Goal: Task Accomplishment & Management: Manage account settings

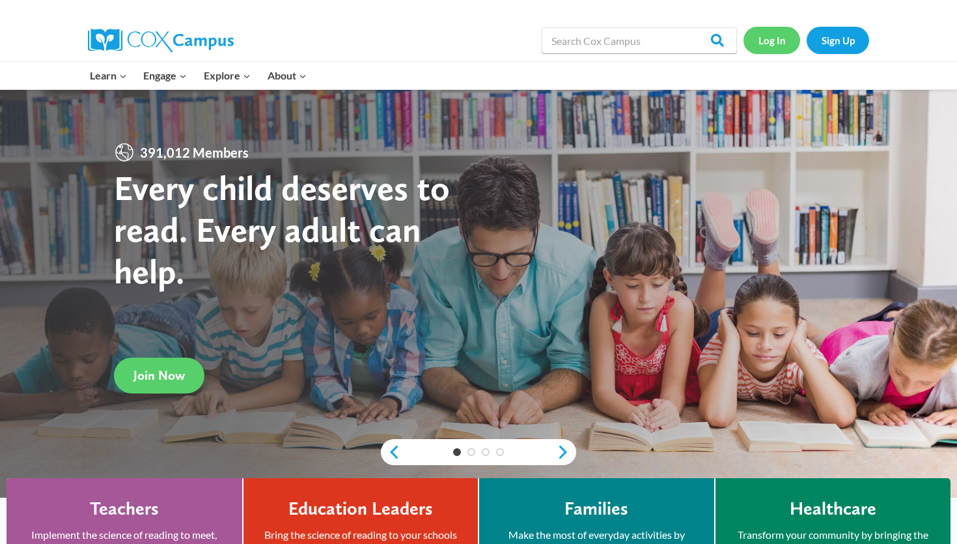
click at [776, 44] on link "Log In" at bounding box center [771, 40] width 57 height 27
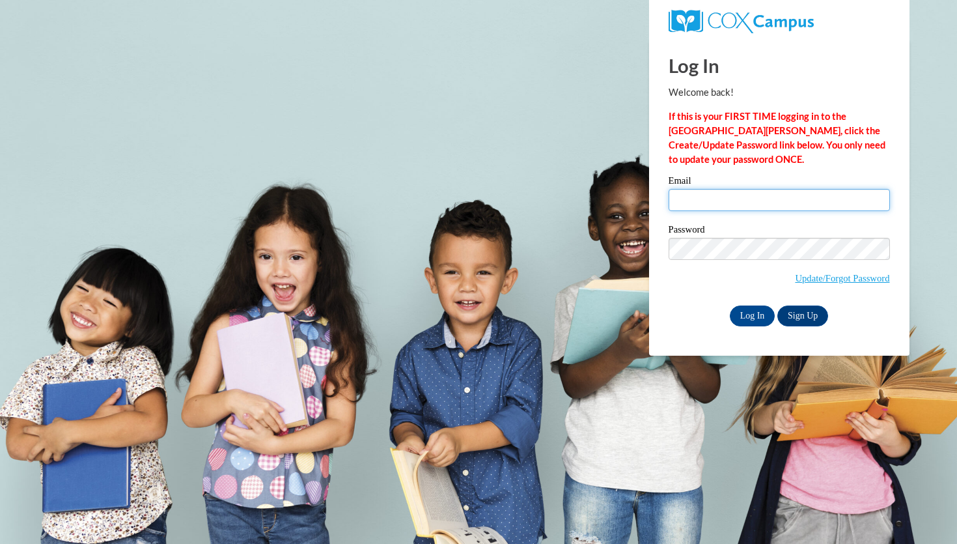
click at [723, 199] on input "Email" at bounding box center [779, 200] width 221 height 22
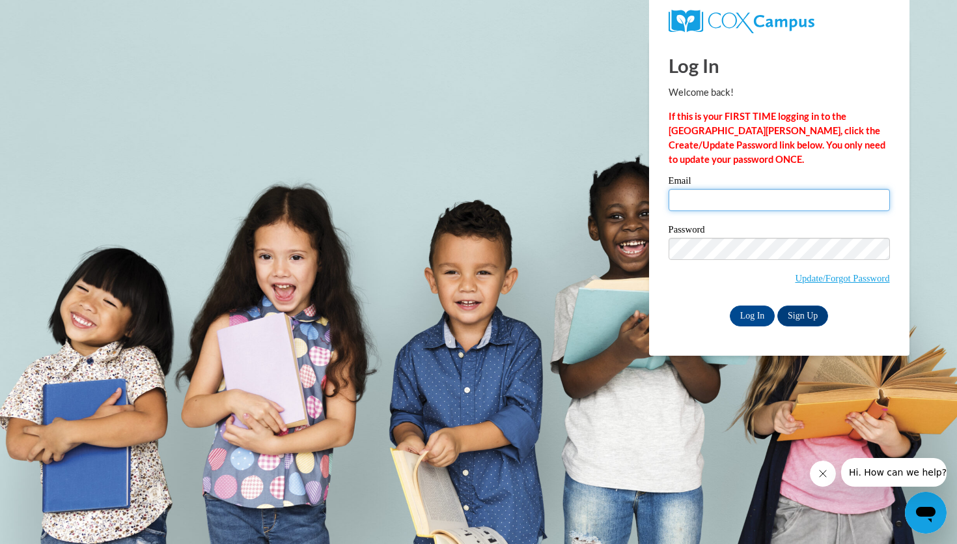
click at [786, 195] on input "Email" at bounding box center [779, 200] width 221 height 22
click at [700, 196] on input "Email" at bounding box center [779, 200] width 221 height 22
type input "[EMAIL_ADDRESS][DOMAIN_NAME]"
click at [758, 313] on input "Log In" at bounding box center [753, 315] width 46 height 21
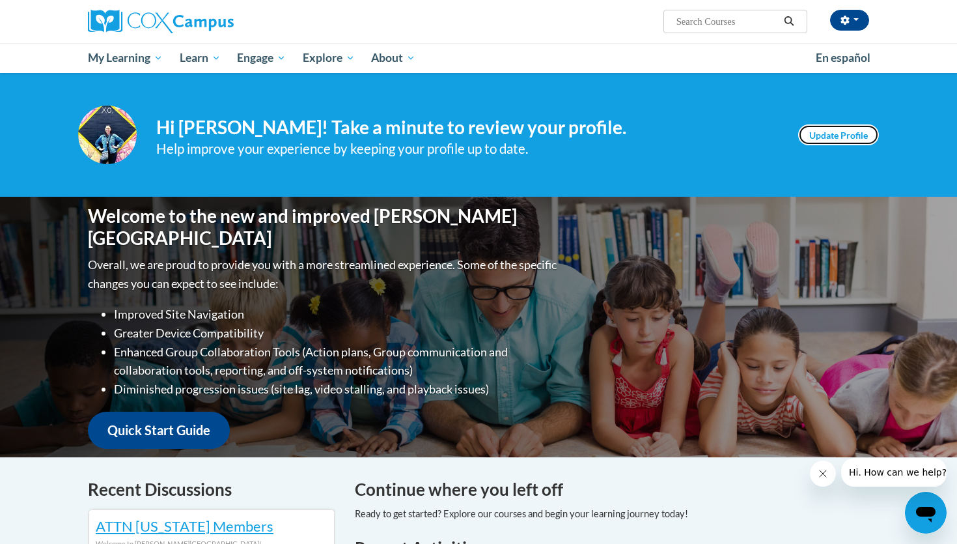
click at [833, 132] on link "Update Profile" at bounding box center [838, 134] width 81 height 21
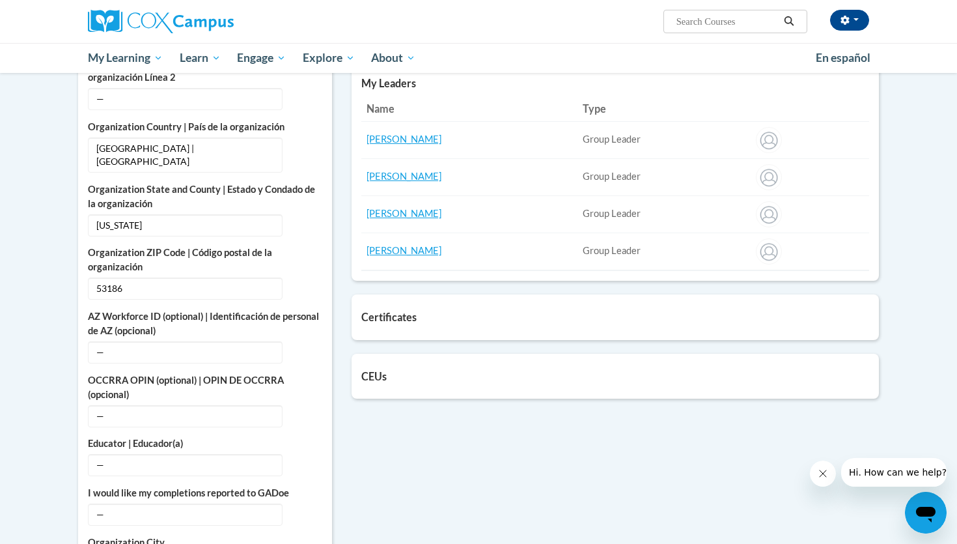
scroll to position [490, 0]
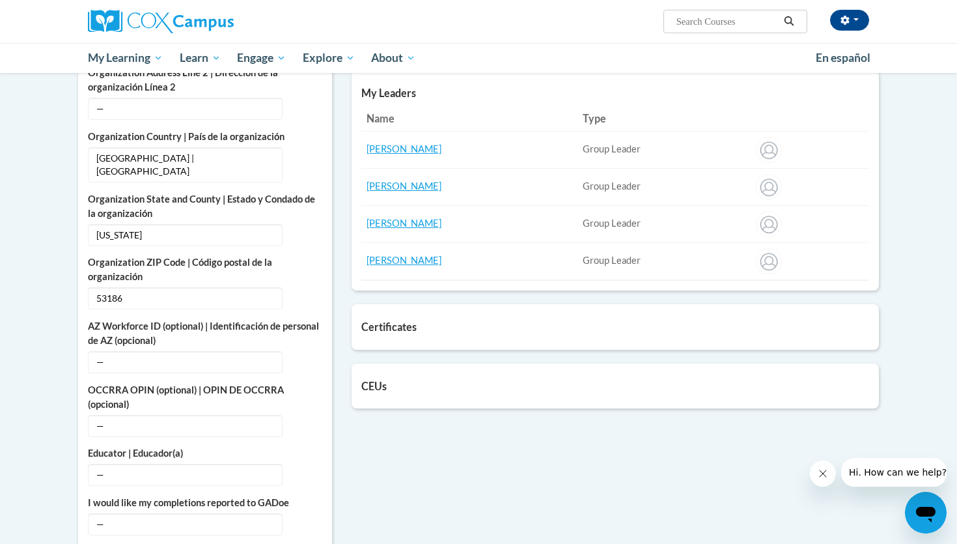
click at [437, 333] on div "Certificates List of certificates granted upon completion of activities Oral La…" at bounding box center [615, 326] width 527 height 45
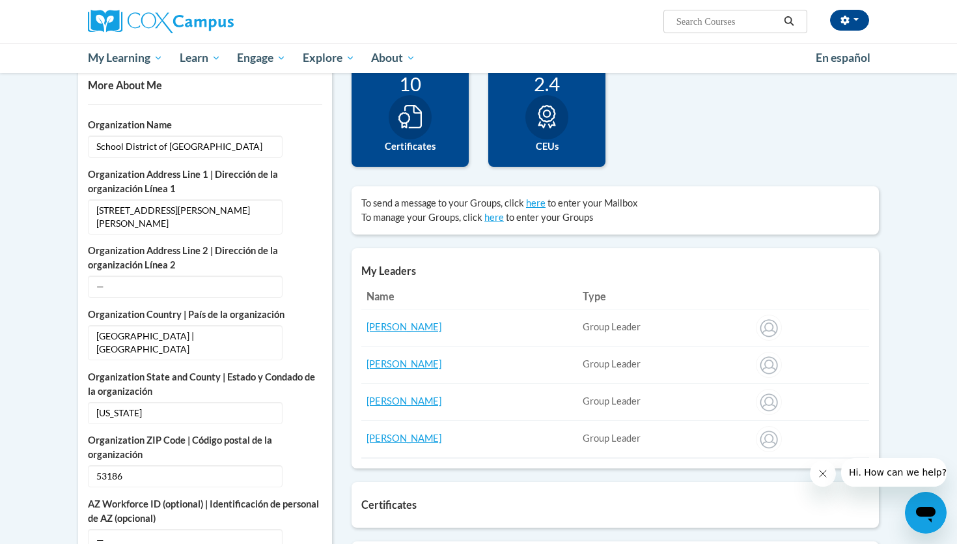
scroll to position [279, 0]
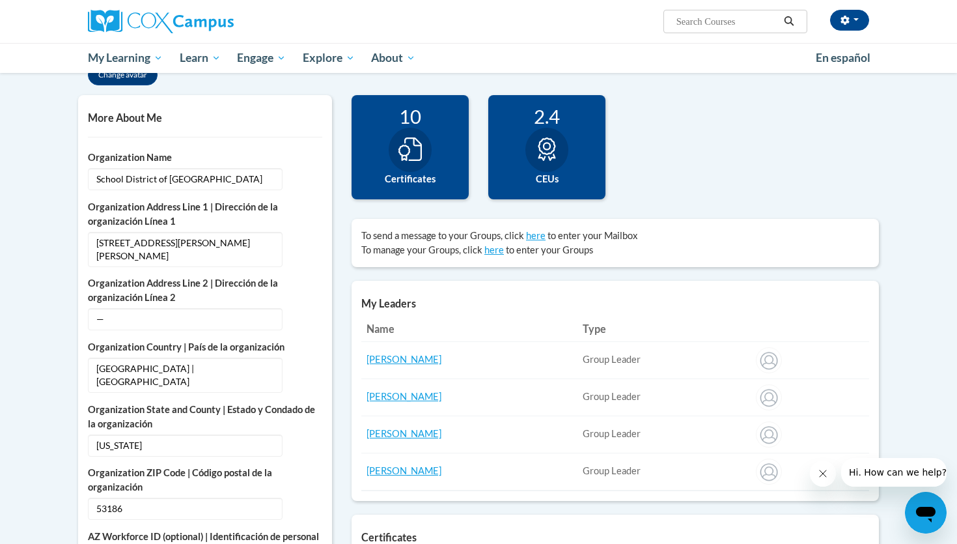
click at [409, 159] on icon at bounding box center [409, 148] width 23 height 23
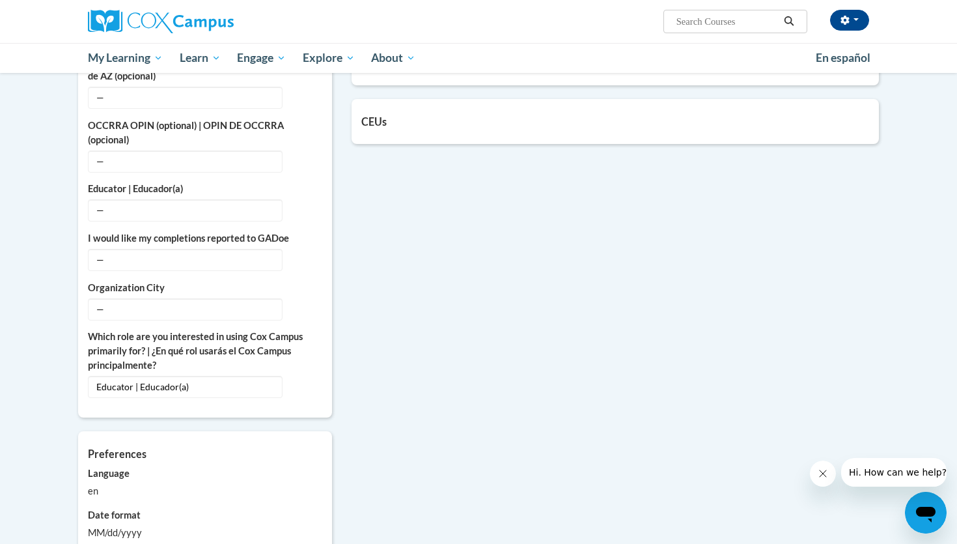
scroll to position [758, 0]
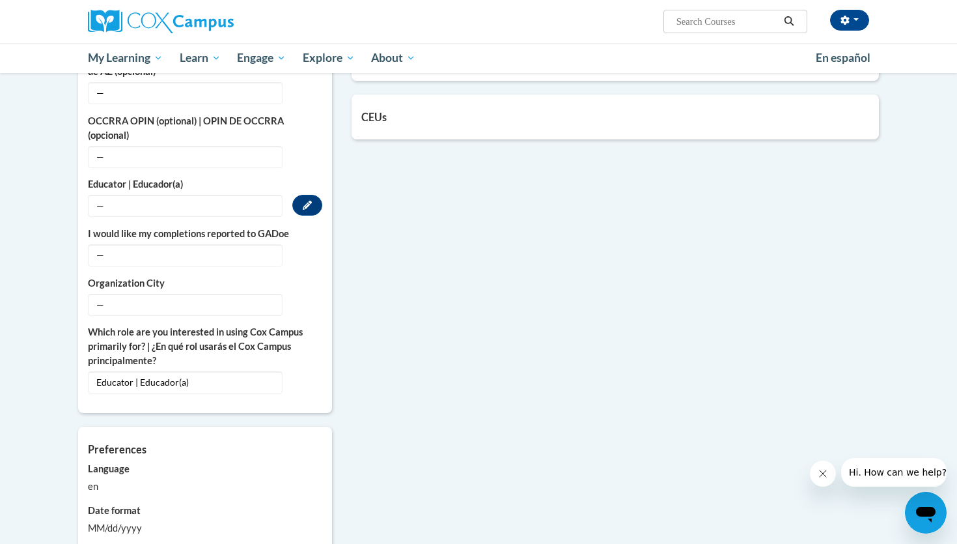
click at [138, 195] on span "—" at bounding box center [185, 206] width 195 height 22
click at [303, 201] on icon "Custom profile fields" at bounding box center [307, 205] width 9 height 9
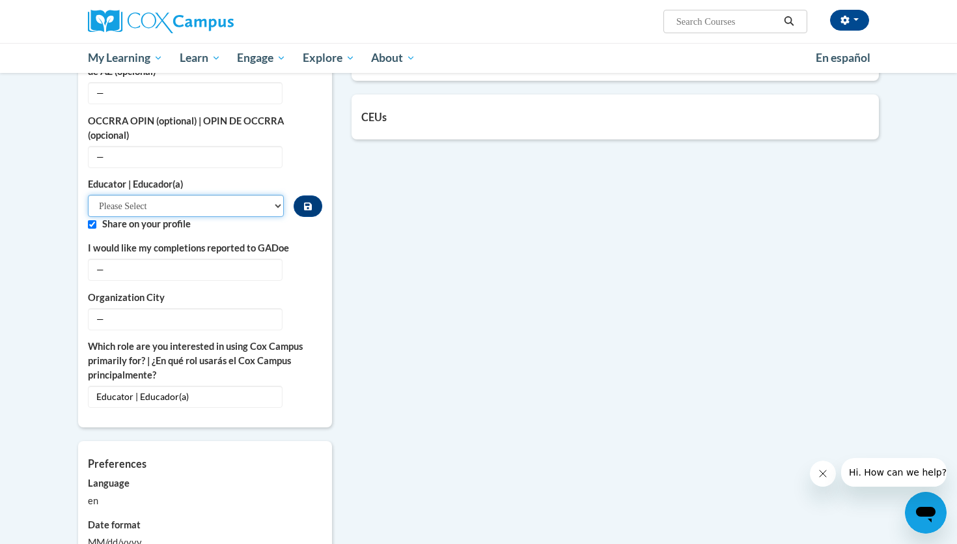
click at [274, 195] on select "Please Select Early Learning/Daycare Teacher/Family Home Care Provider | Maestr…" at bounding box center [186, 206] width 196 height 22
select select "8e40623d-54d0-45cd-9f92-5df65cd3f8cf"
click at [88, 195] on select "Please Select Early Learning/Daycare Teacher/Family Home Care Provider | Maestr…" at bounding box center [186, 206] width 196 height 22
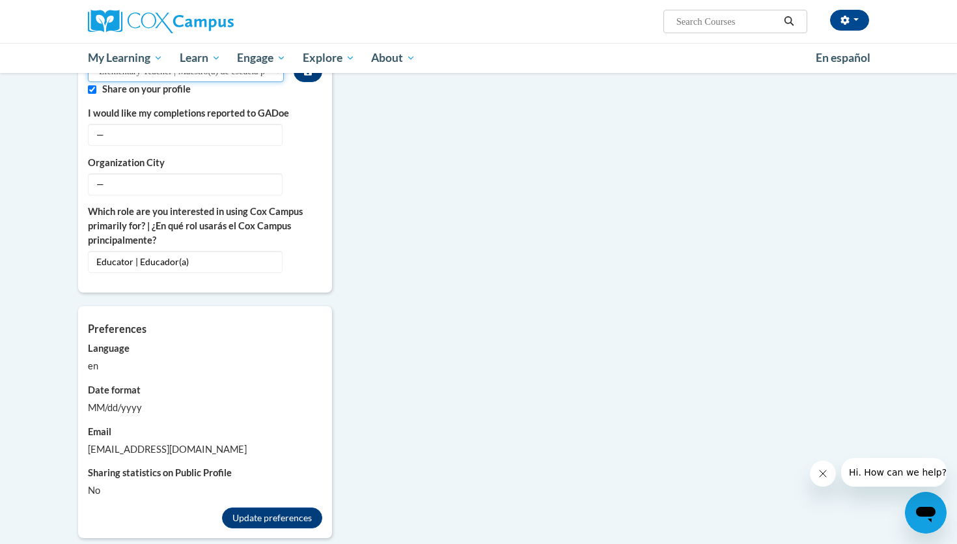
scroll to position [896, 0]
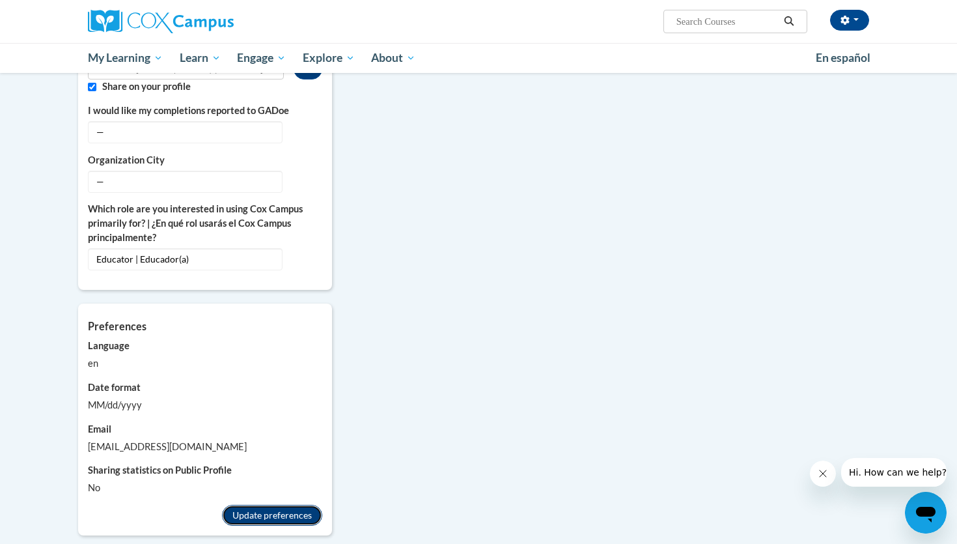
click at [290, 505] on button "Update preferences" at bounding box center [272, 515] width 100 height 21
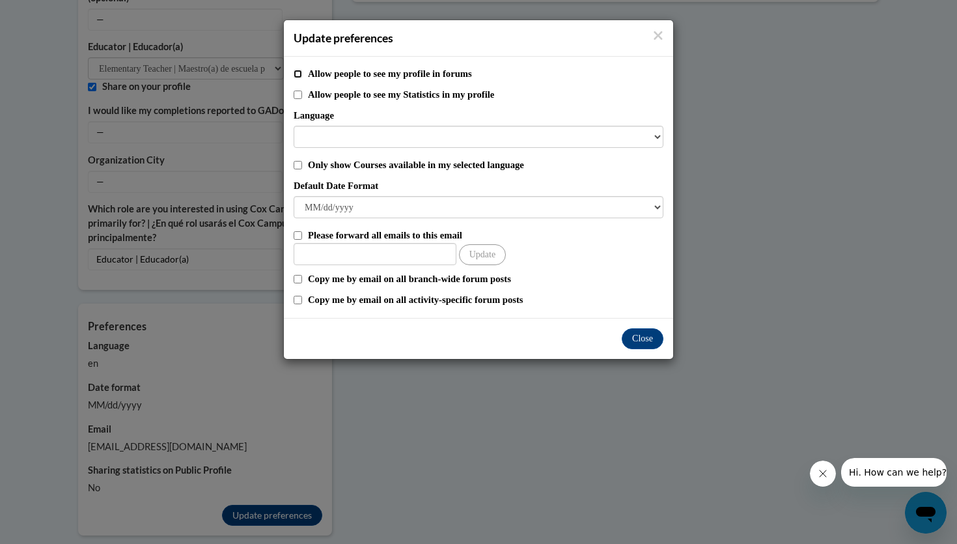
click at [299, 73] on input "Allow people to see my profile in forums" at bounding box center [298, 74] width 8 height 8
checkbox input "true"
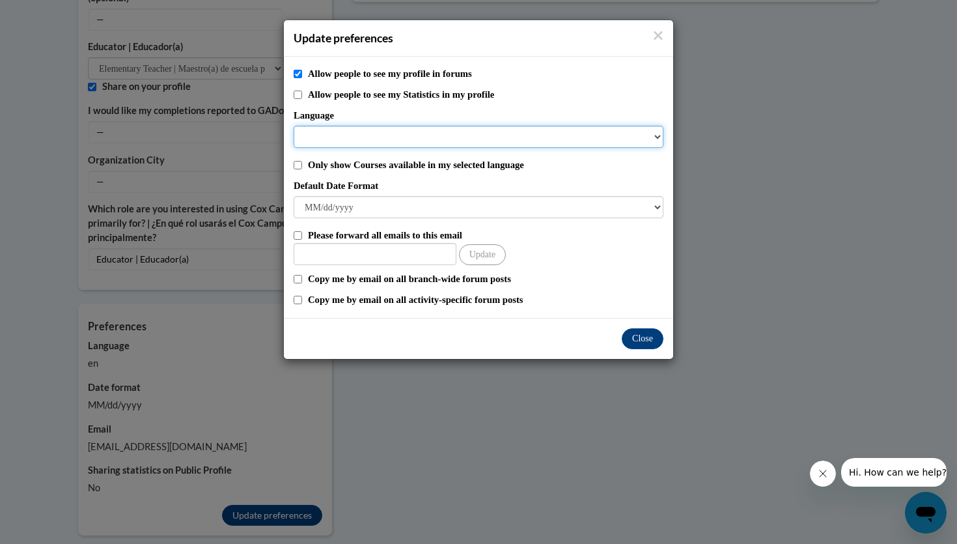
click at [620, 141] on select "Language" at bounding box center [479, 137] width 370 height 22
click at [655, 138] on select "Language" at bounding box center [479, 137] width 370 height 22
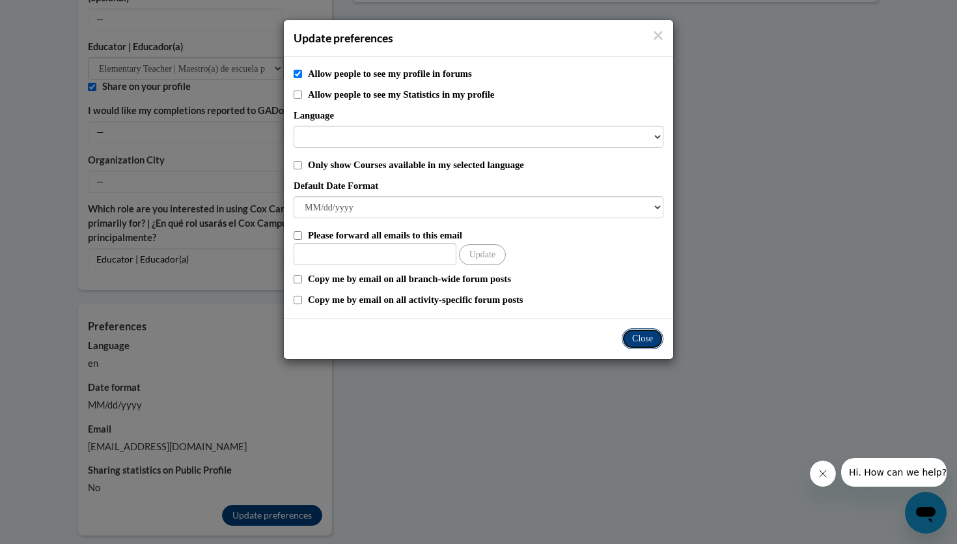
click at [652, 337] on button "Close" at bounding box center [643, 338] width 42 height 21
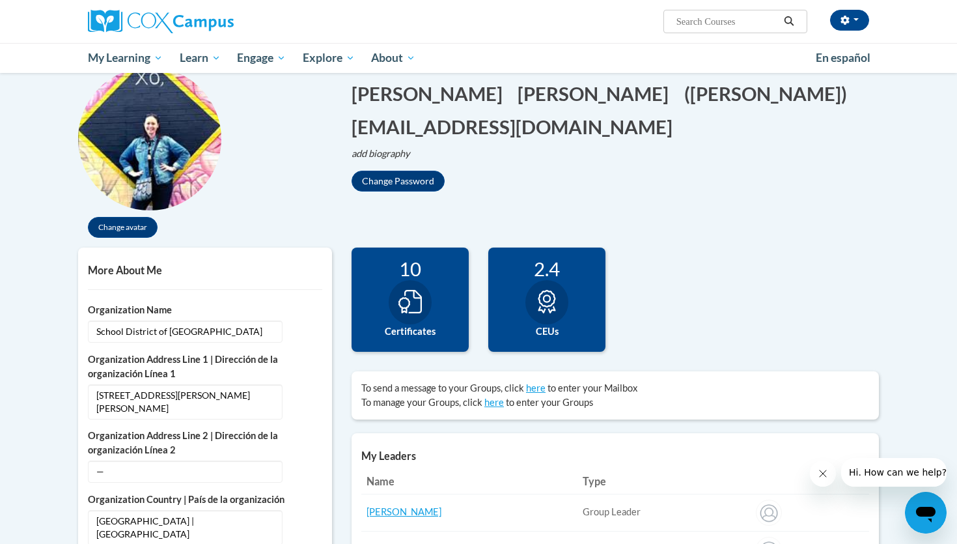
scroll to position [121, 0]
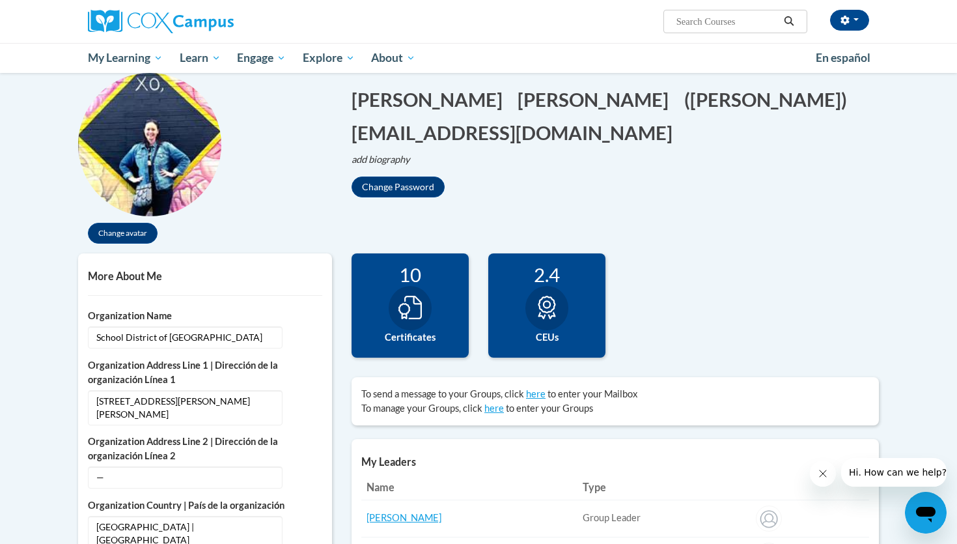
click at [406, 292] on div at bounding box center [410, 308] width 43 height 44
click at [407, 328] on div at bounding box center [410, 308] width 43 height 44
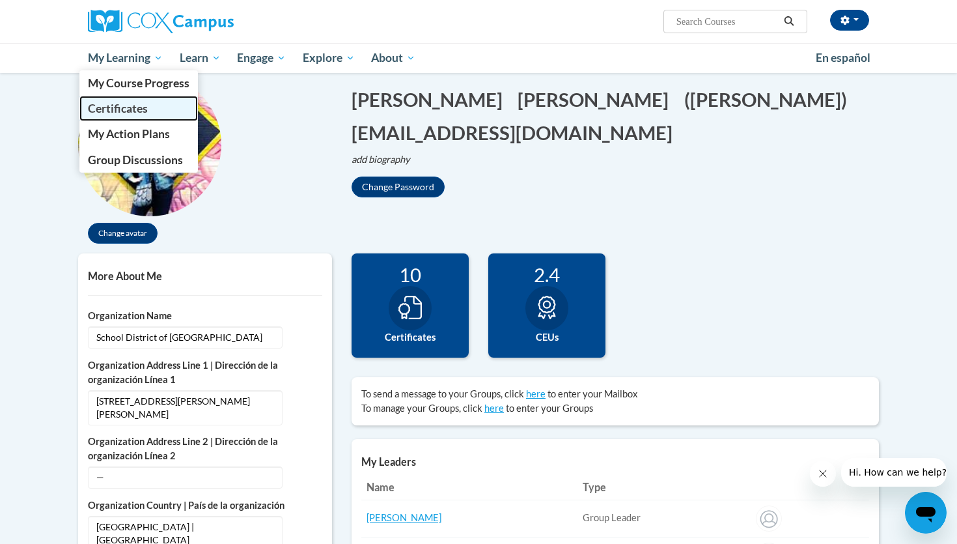
click at [128, 110] on span "Certificates" at bounding box center [118, 109] width 60 height 14
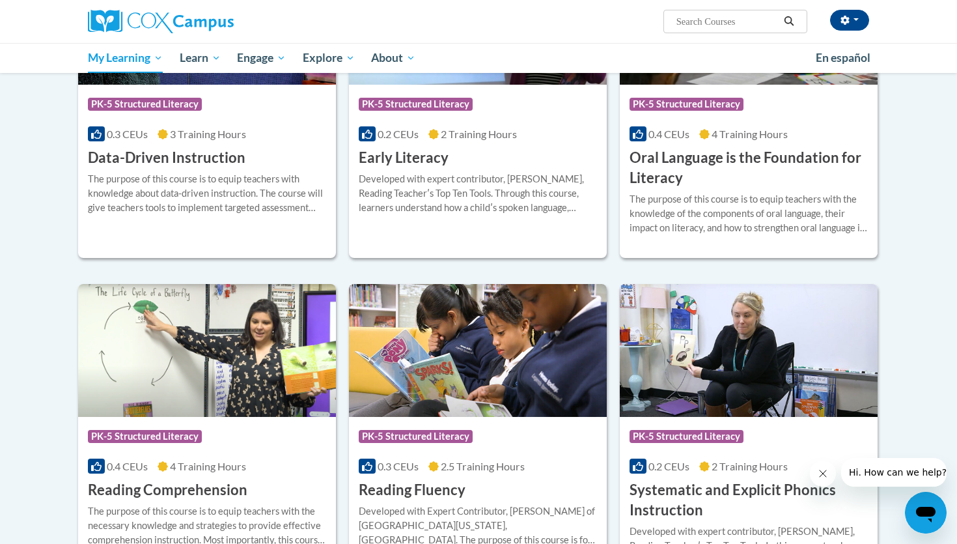
scroll to position [361, 0]
